Goal: Navigation & Orientation: Find specific page/section

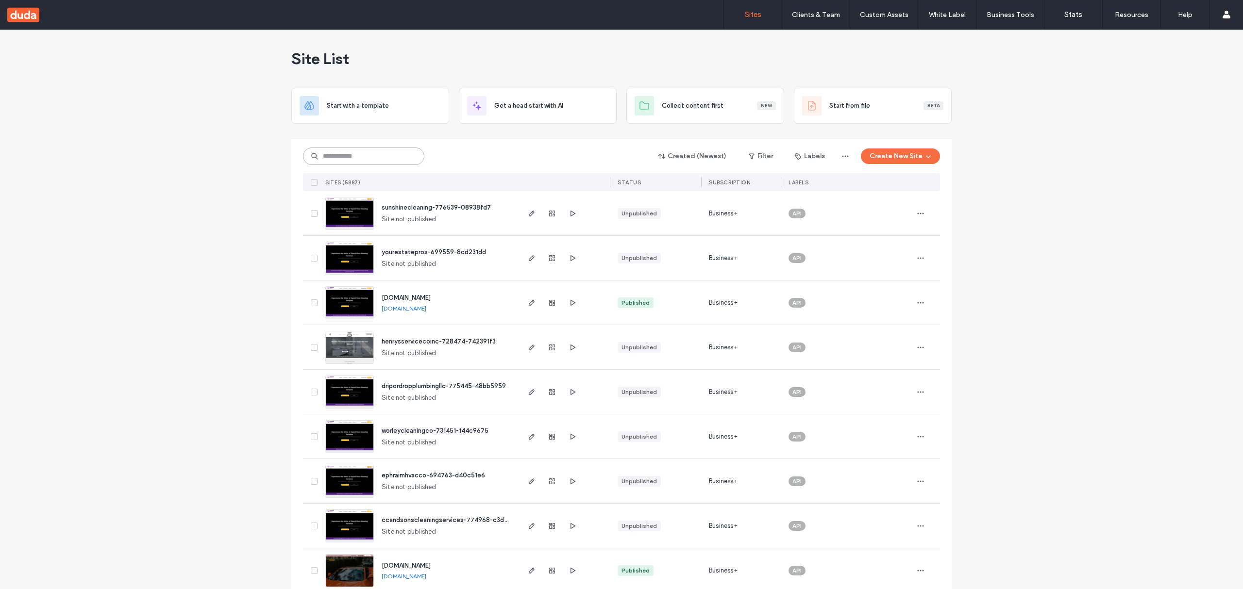
click at [384, 156] on input at bounding box center [363, 156] width 121 height 17
paste input "**********"
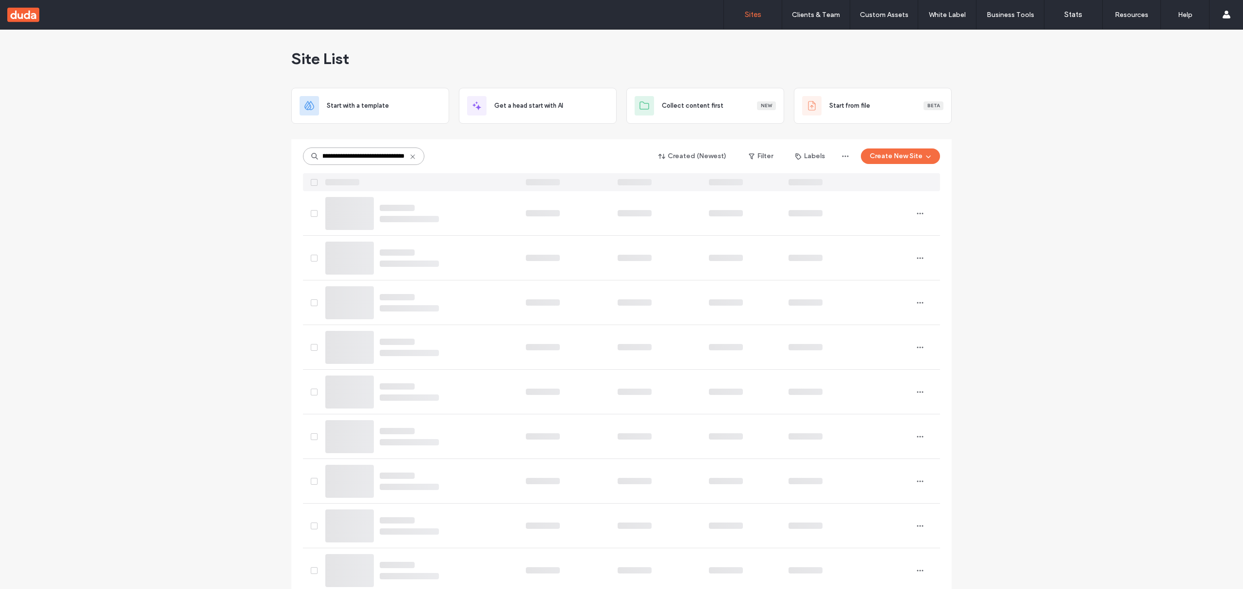
type input "**********"
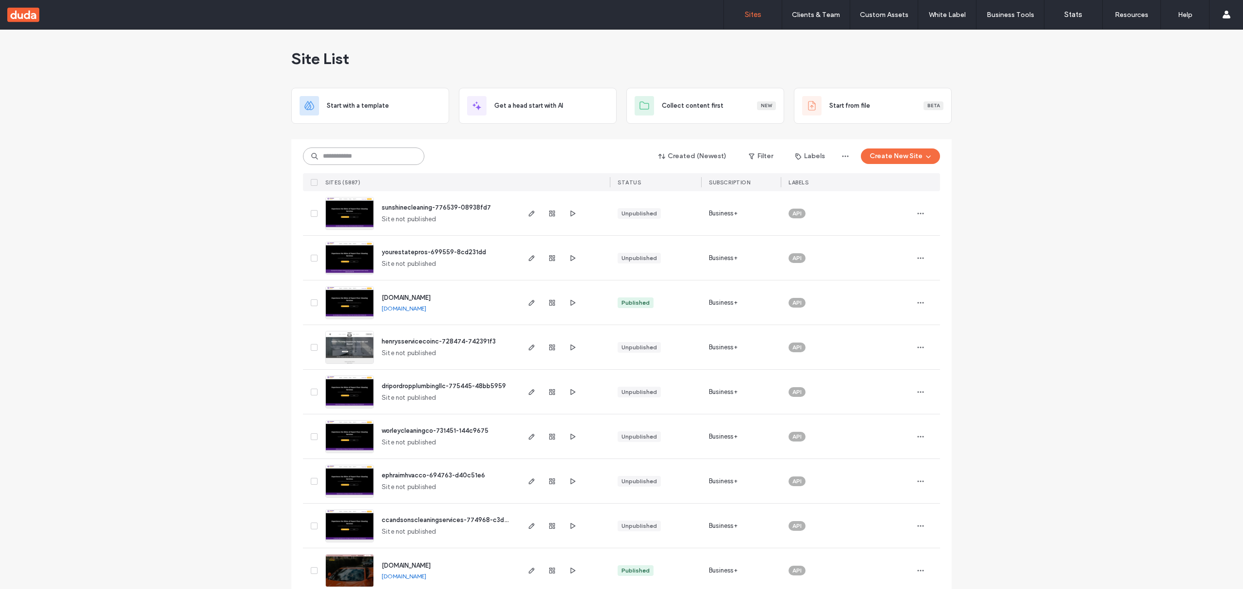
click at [365, 157] on input at bounding box center [363, 156] width 121 height 17
